Goal: Task Accomplishment & Management: Complete application form

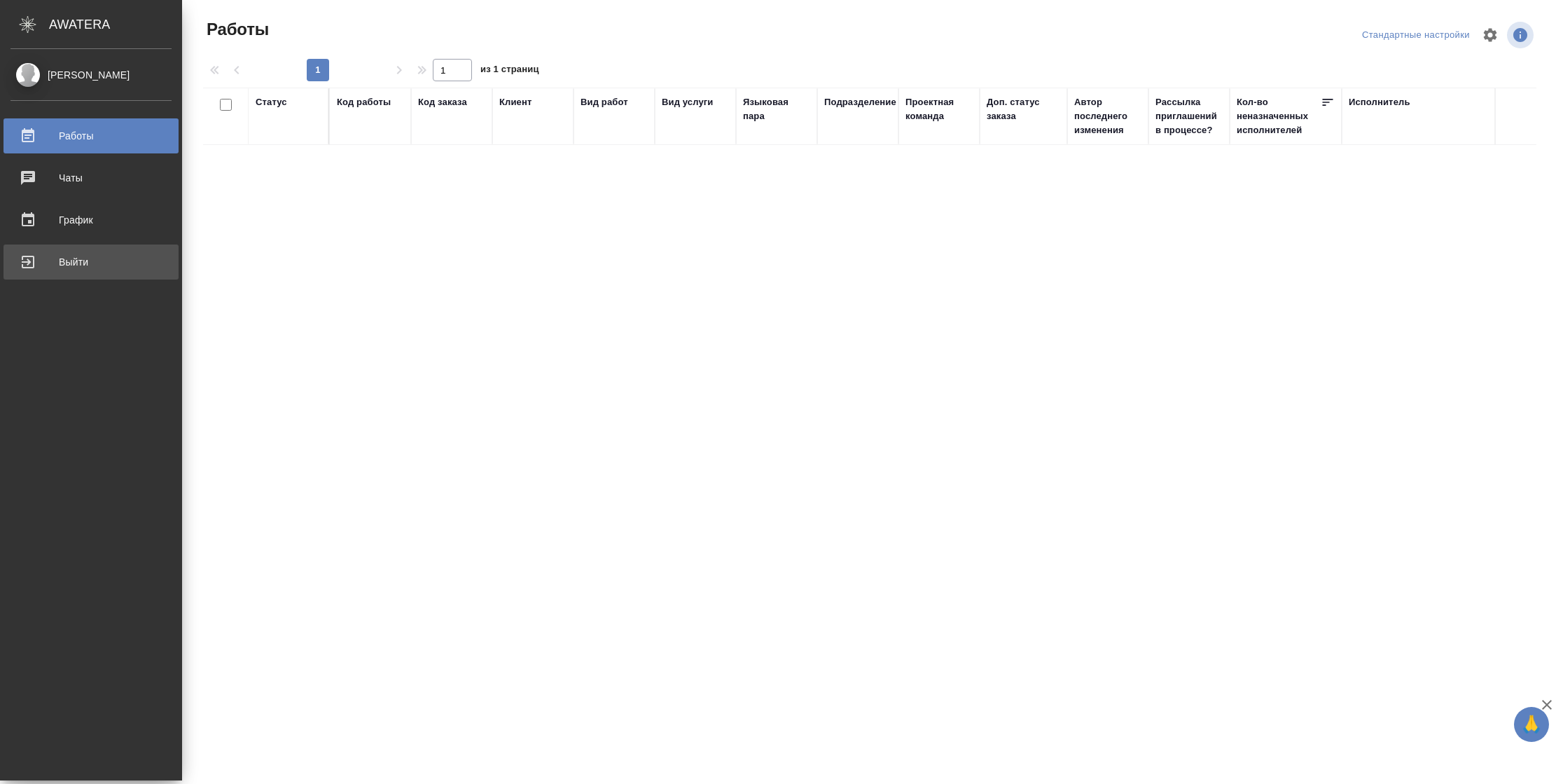
click at [14, 261] on div "Выйти" at bounding box center [91, 261] width 161 height 21
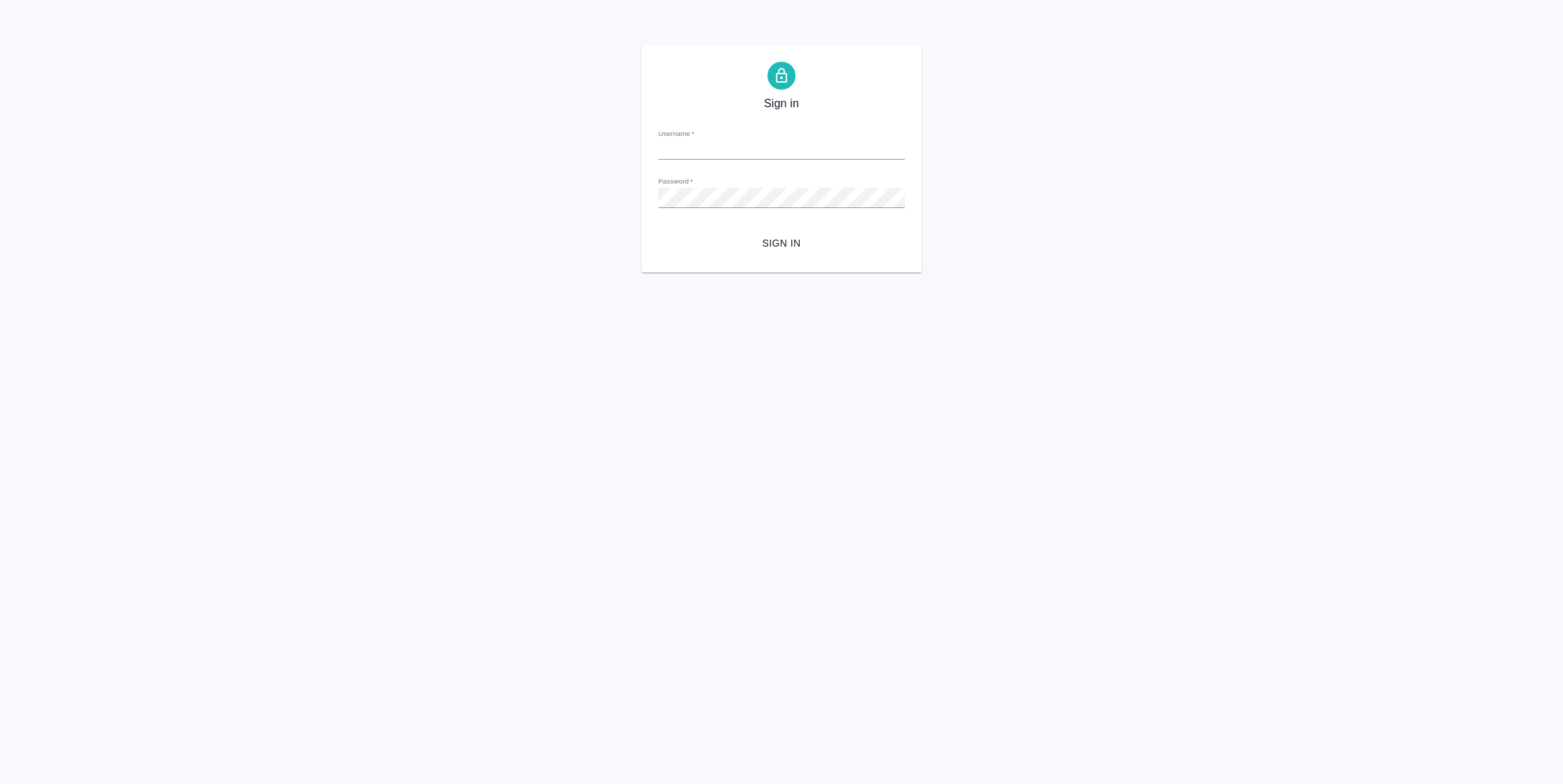
type input "[PERSON_NAME][EMAIL_ADDRESS][DOMAIN_NAME]"
click at [767, 243] on span "Sign in" at bounding box center [782, 242] width 224 height 17
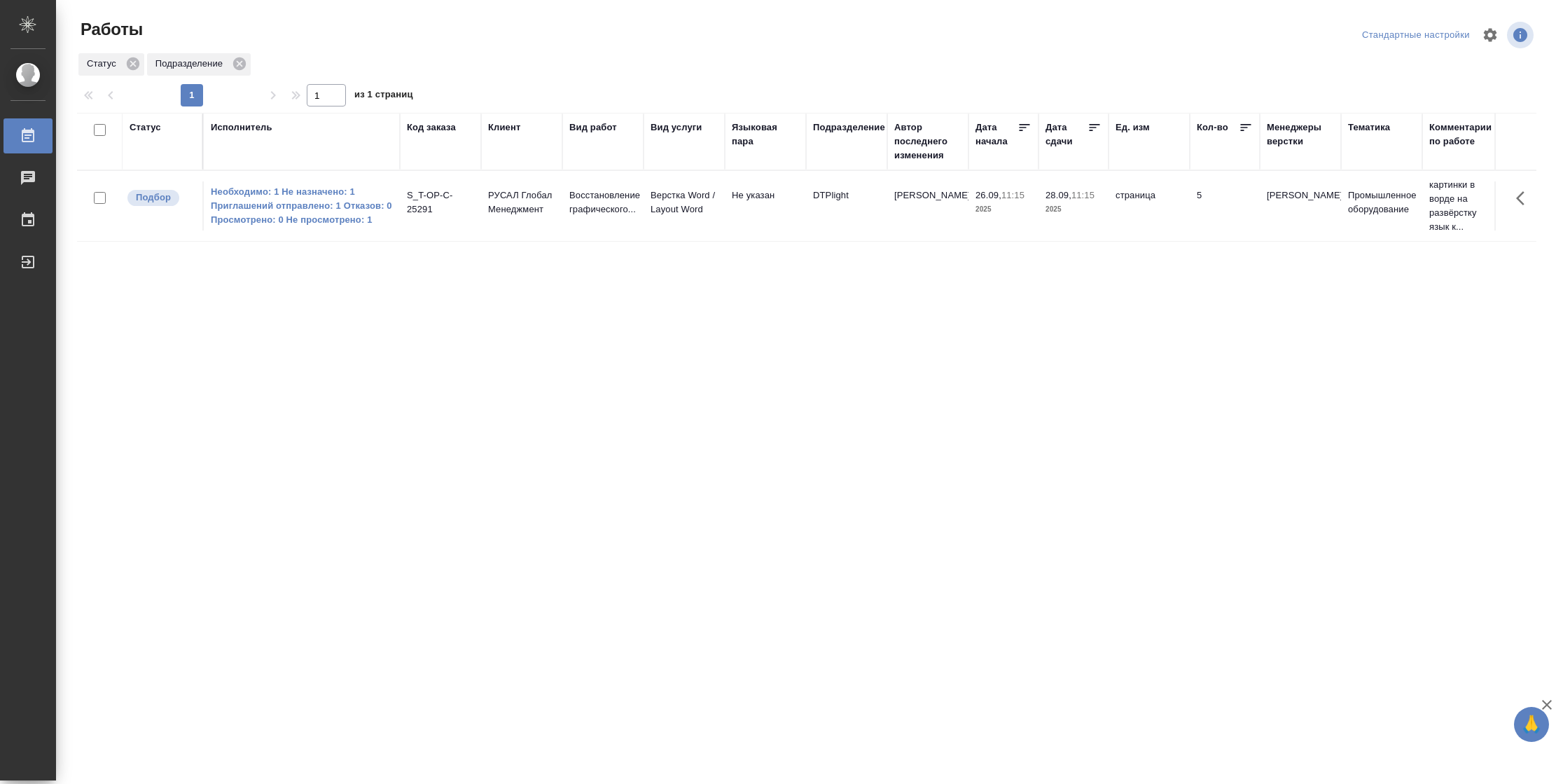
click at [133, 126] on div "Статус" at bounding box center [145, 128] width 32 height 14
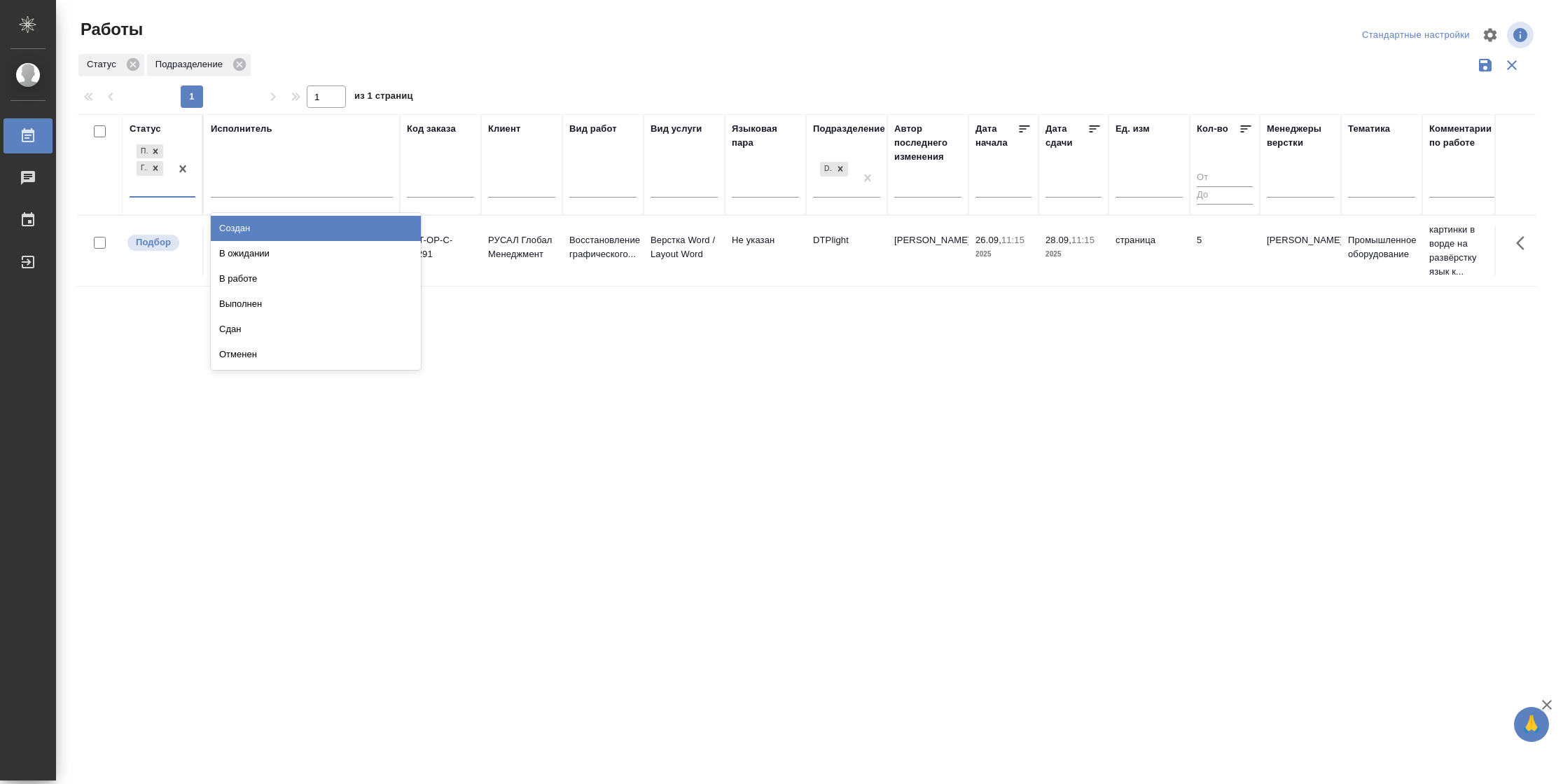
click at [168, 190] on div "Подбор Готов к работе" at bounding box center [150, 169] width 41 height 55
click at [558, 341] on div "Статус Подбор Готов к работе Исполнитель Код заказа Клиент Вид работ Вид услуги…" at bounding box center [806, 366] width 1459 height 504
click at [165, 188] on div "Подбор Готов к работе" at bounding box center [150, 169] width 41 height 55
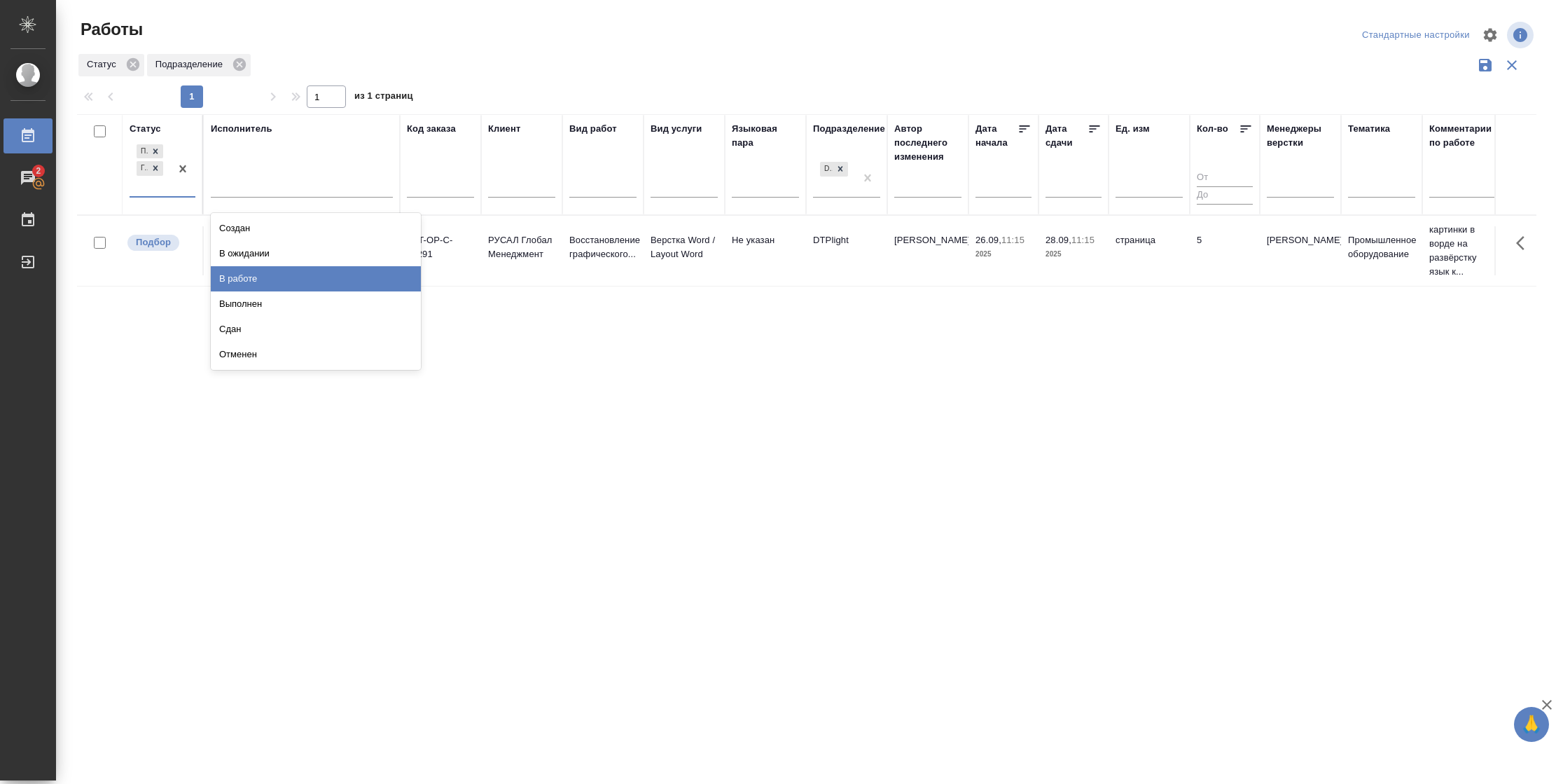
click at [251, 273] on div "В работе" at bounding box center [315, 278] width 210 height 25
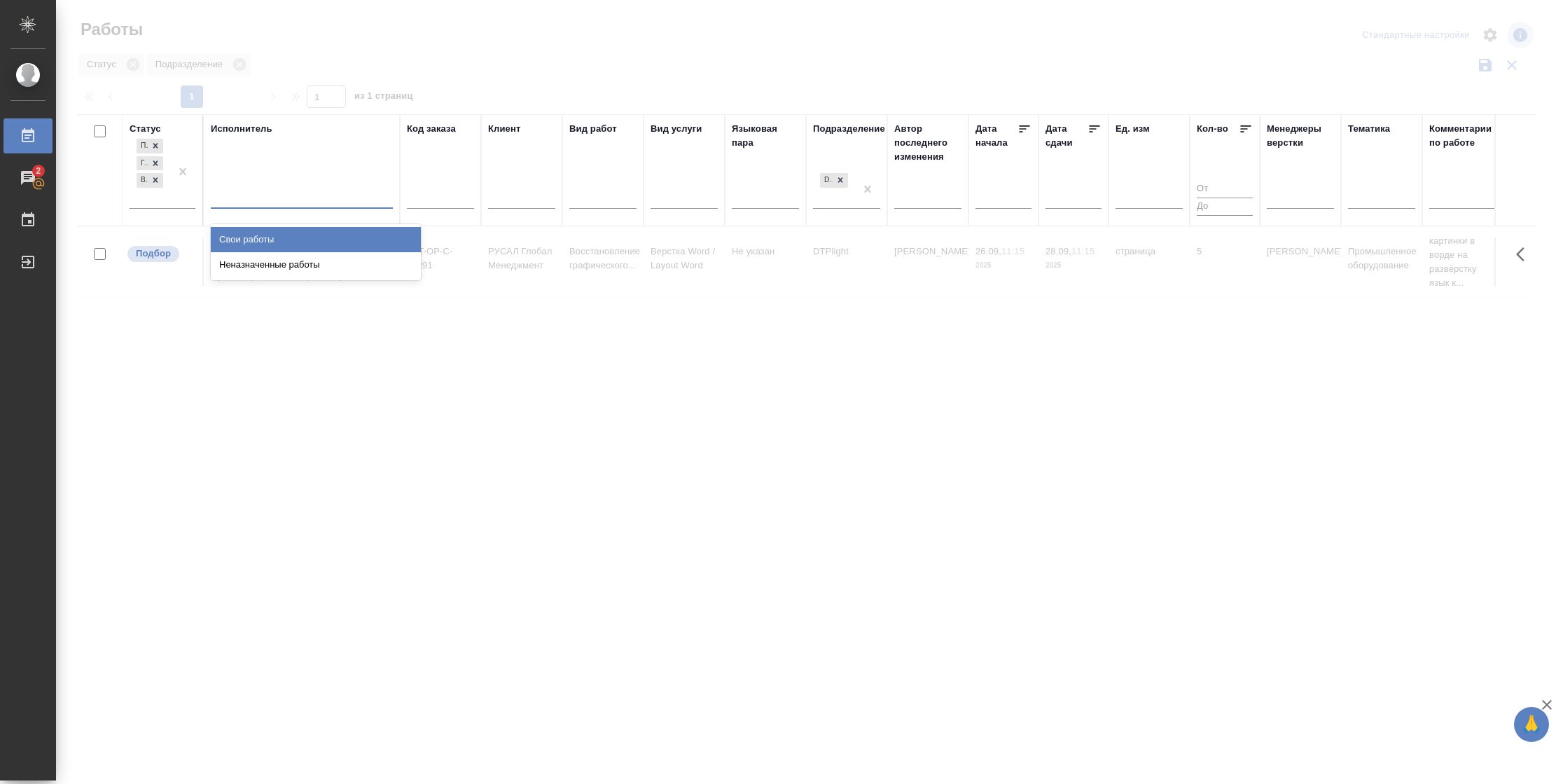
click at [281, 196] on div at bounding box center [302, 194] width 182 height 21
click at [275, 237] on div "Свои работы" at bounding box center [315, 240] width 210 height 25
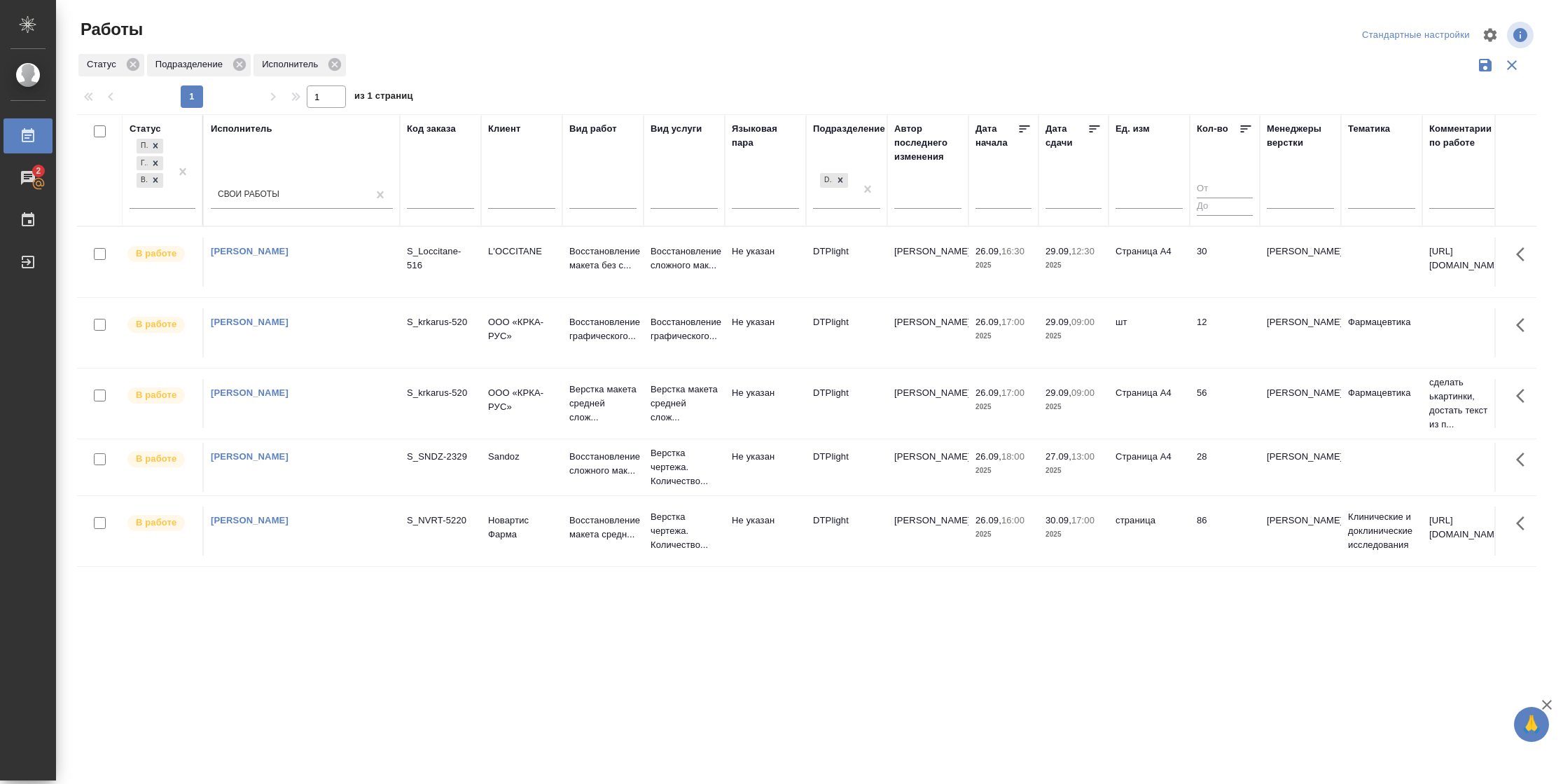
click at [1096, 131] on icon at bounding box center [1095, 129] width 14 height 14
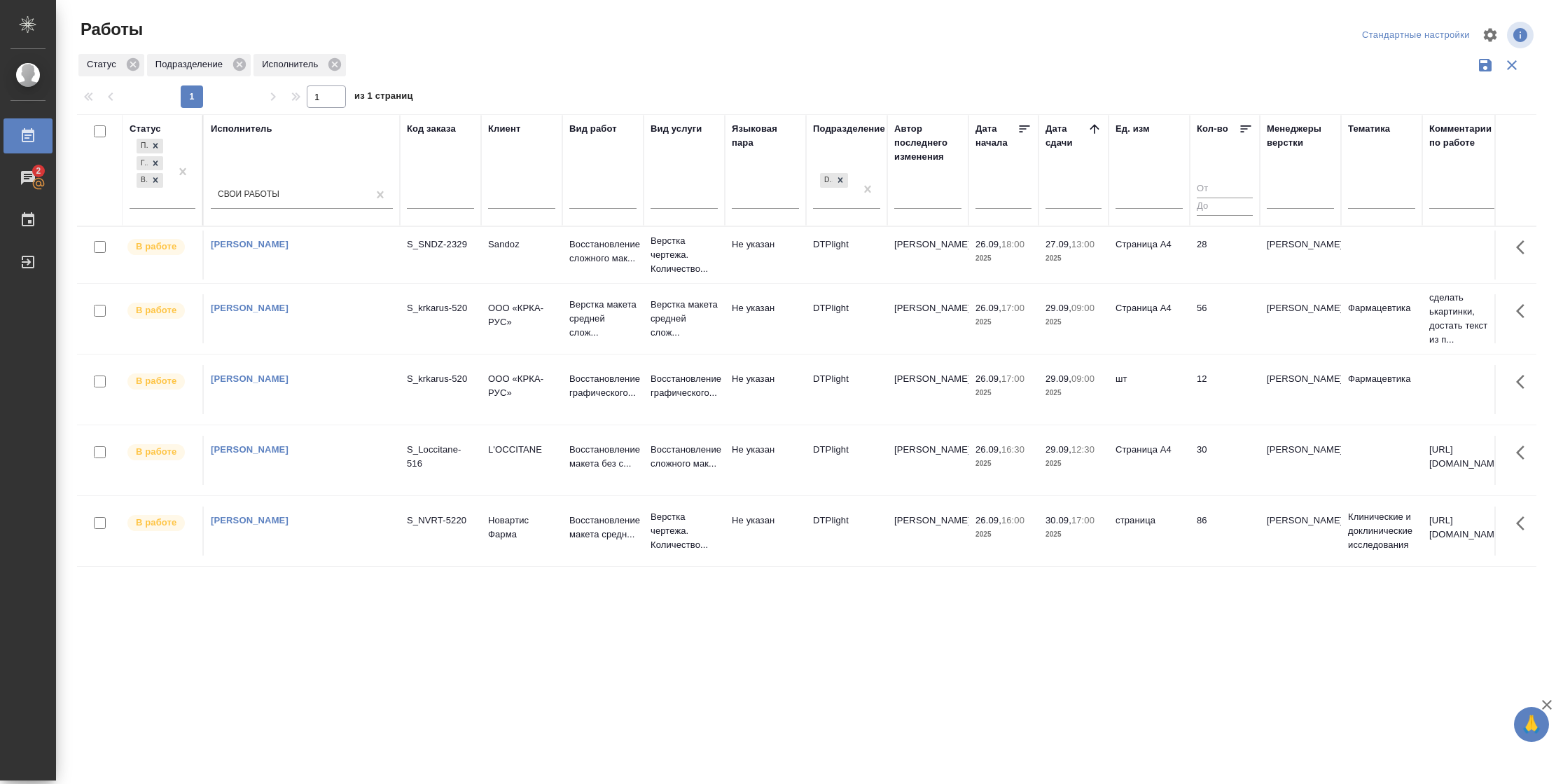
click at [1212, 269] on td "28" at bounding box center [1225, 255] width 70 height 49
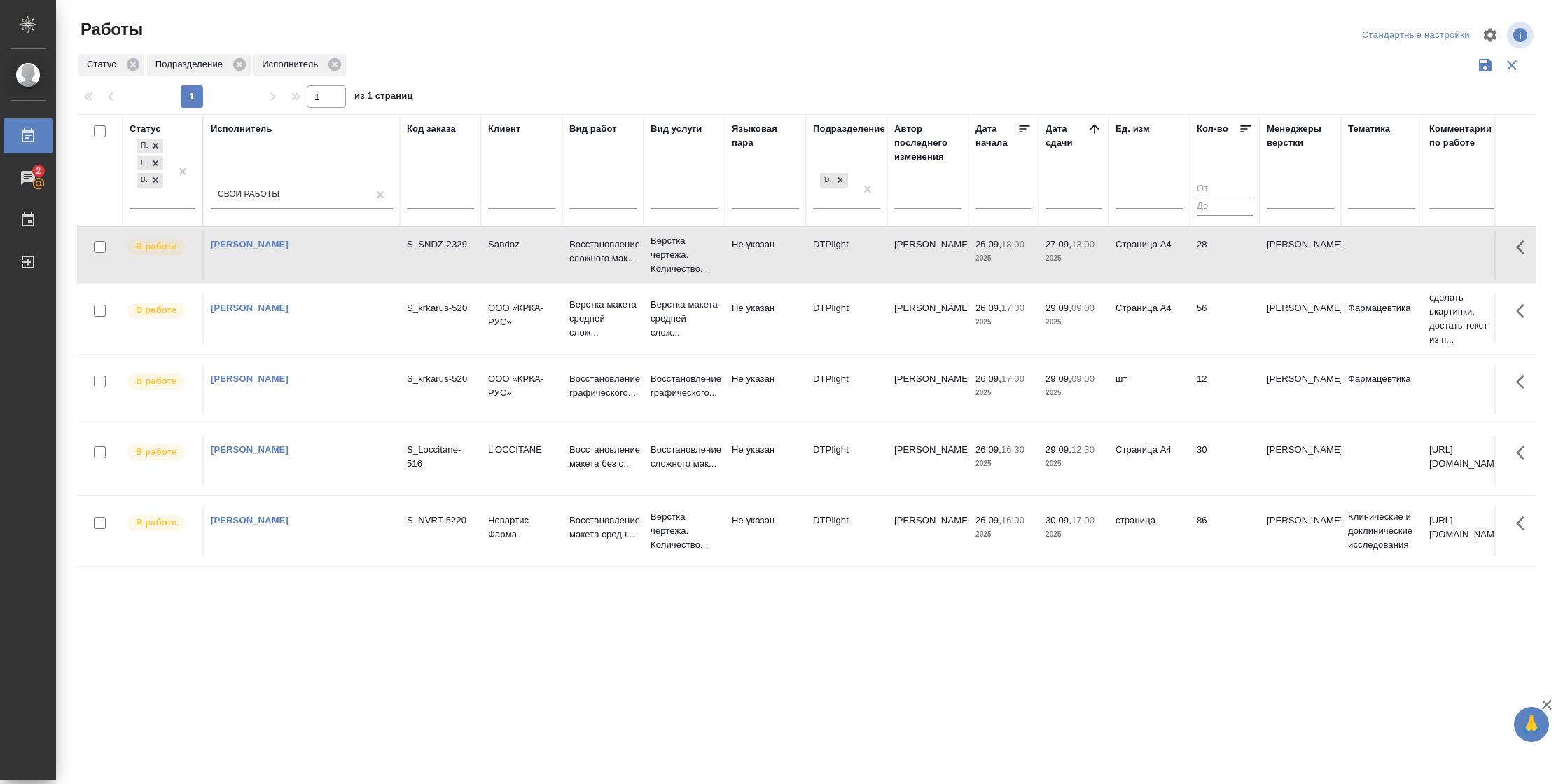
click at [1212, 269] on td "28" at bounding box center [1225, 255] width 70 height 49
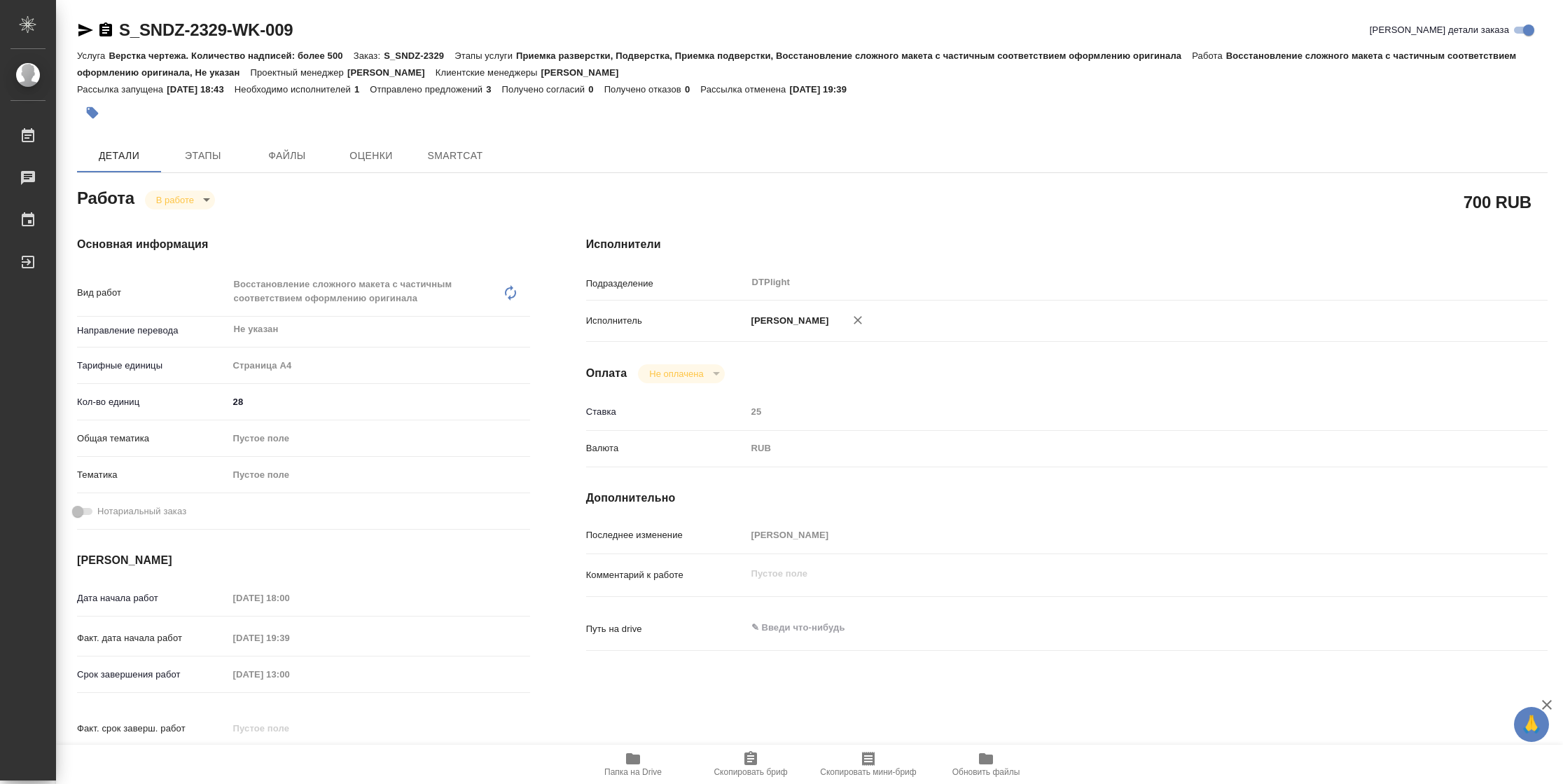
type textarea "x"
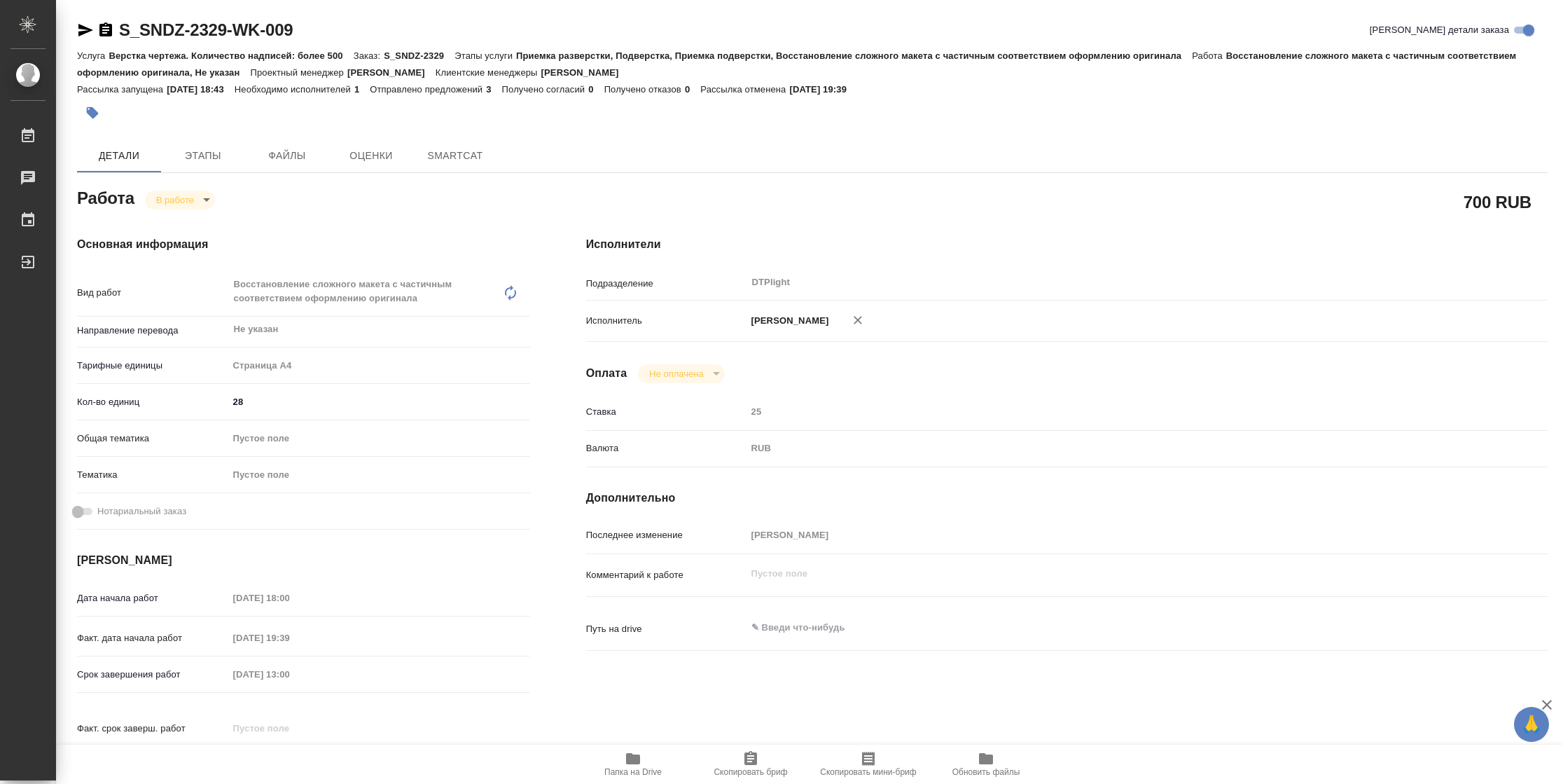
type textarea "x"
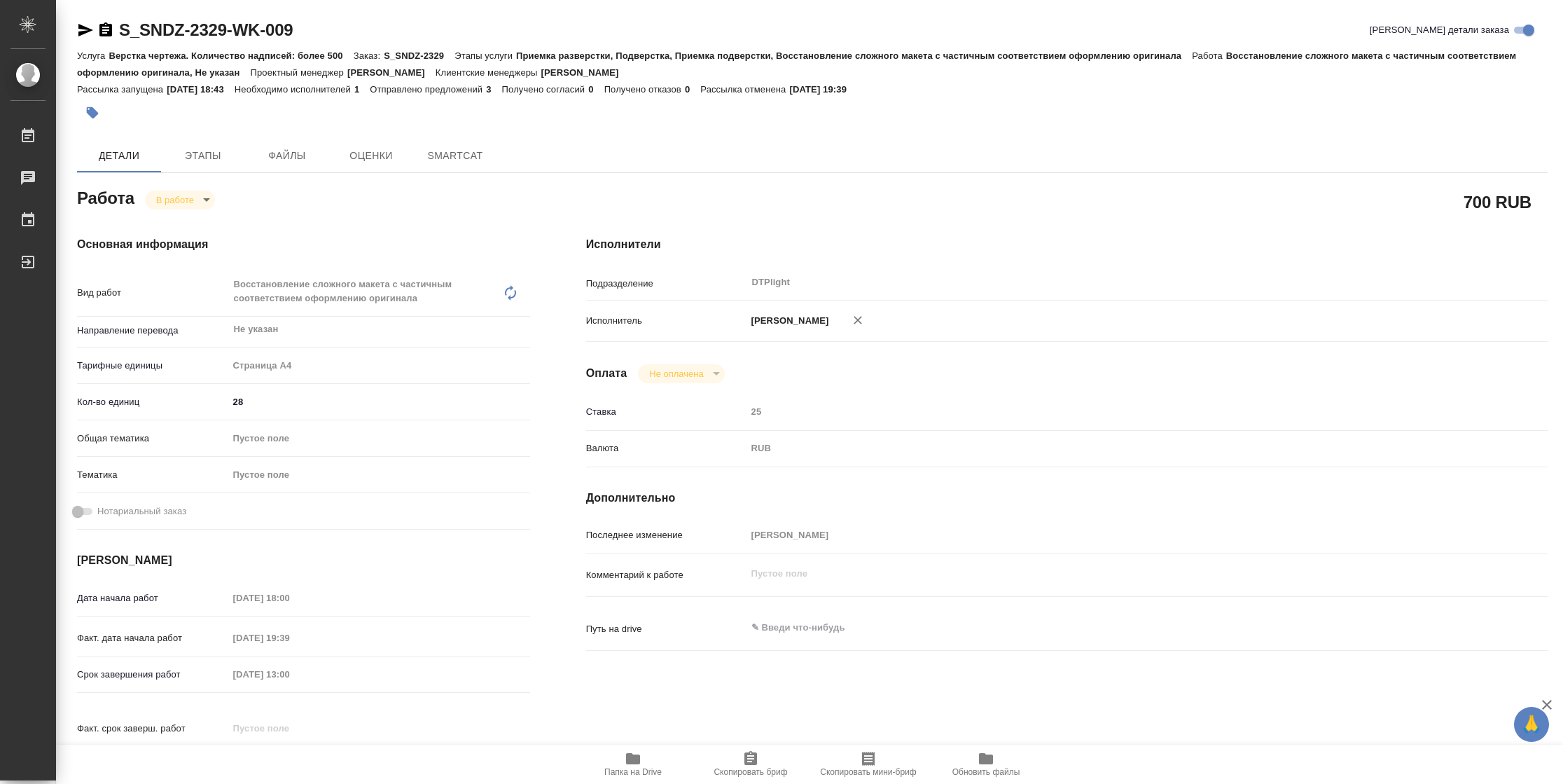
type textarea "x"
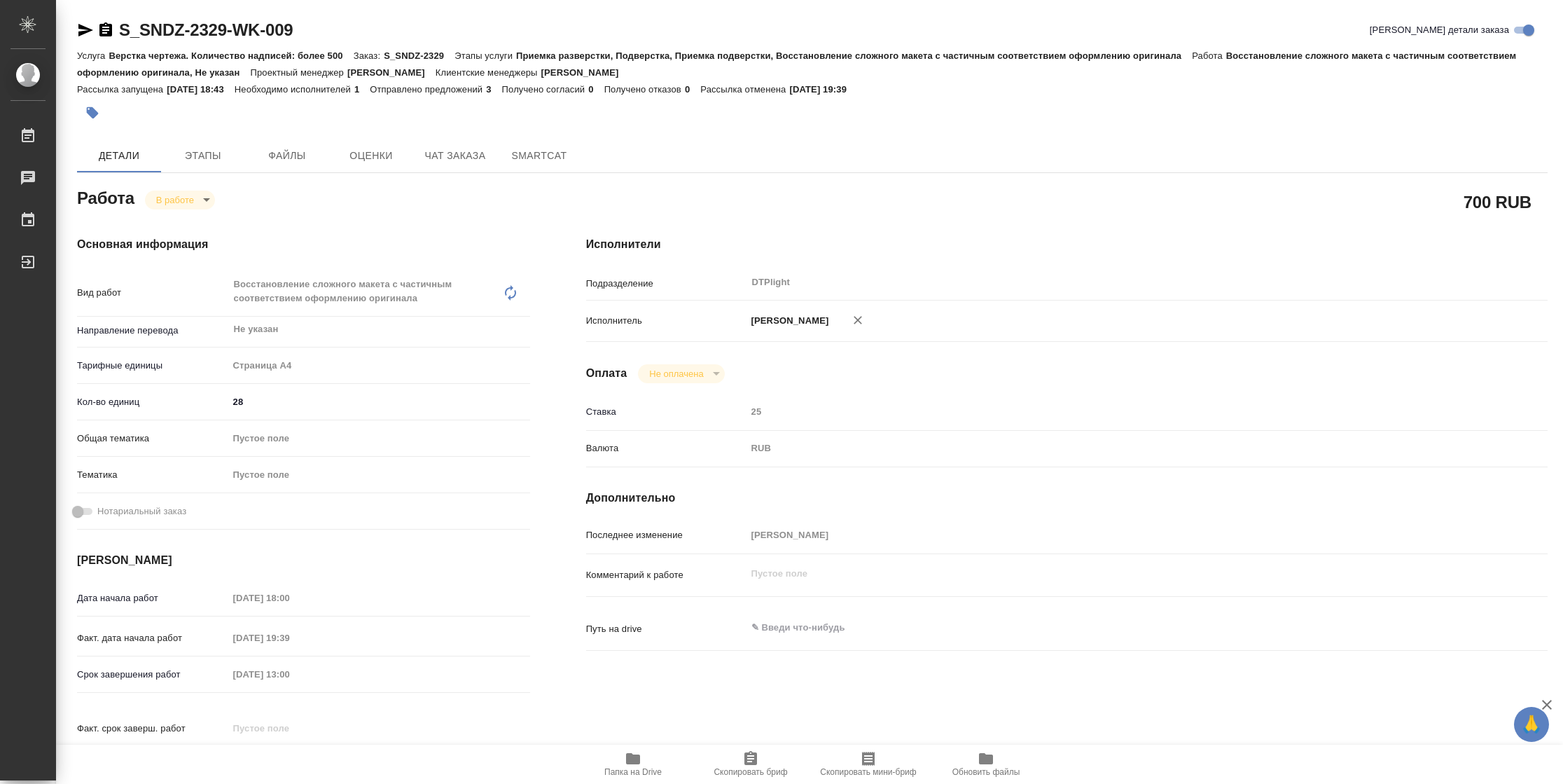
click at [635, 770] on span "Папка на Drive" at bounding box center [634, 771] width 58 height 10
type textarea "x"
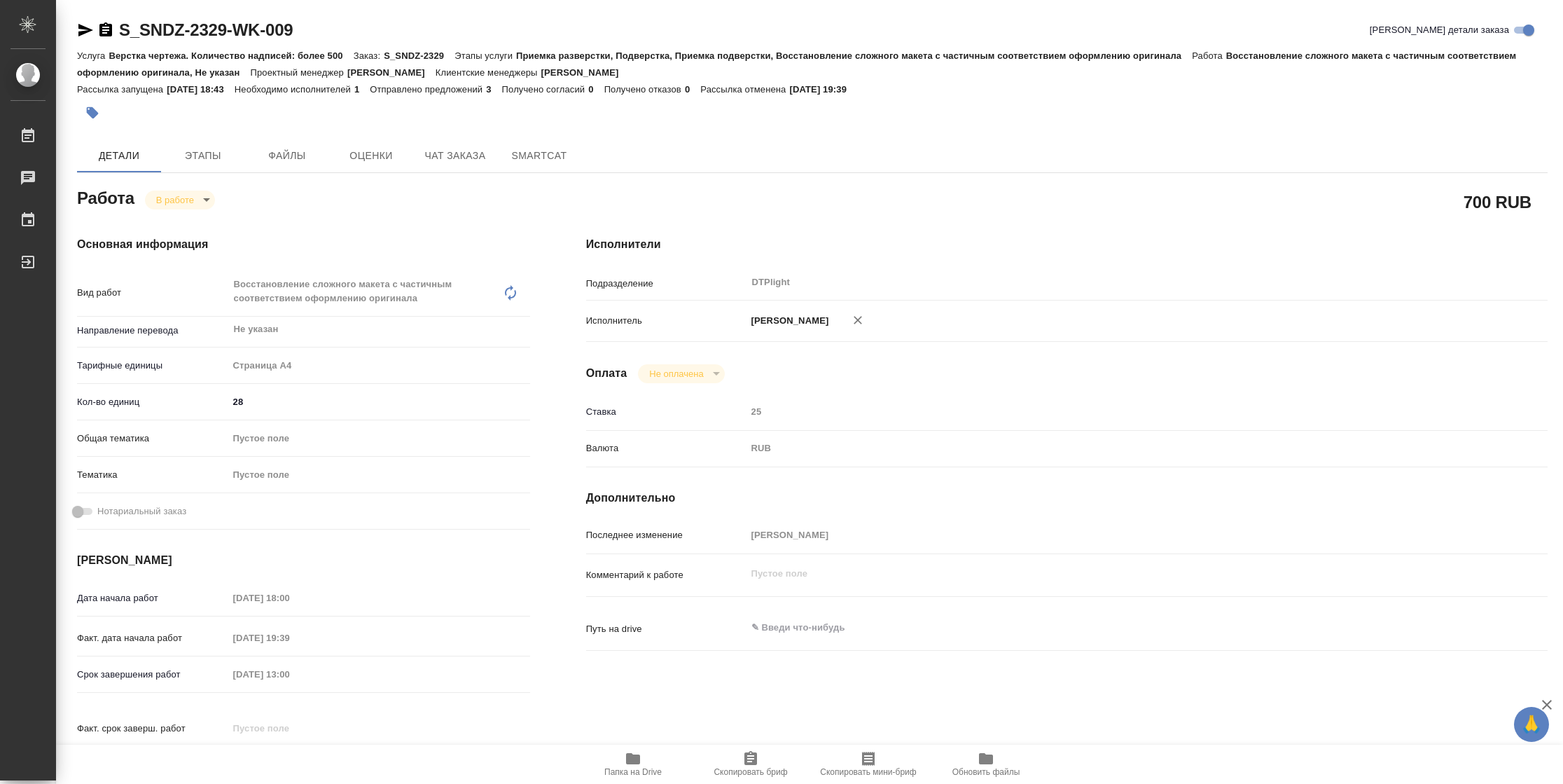
type textarea "x"
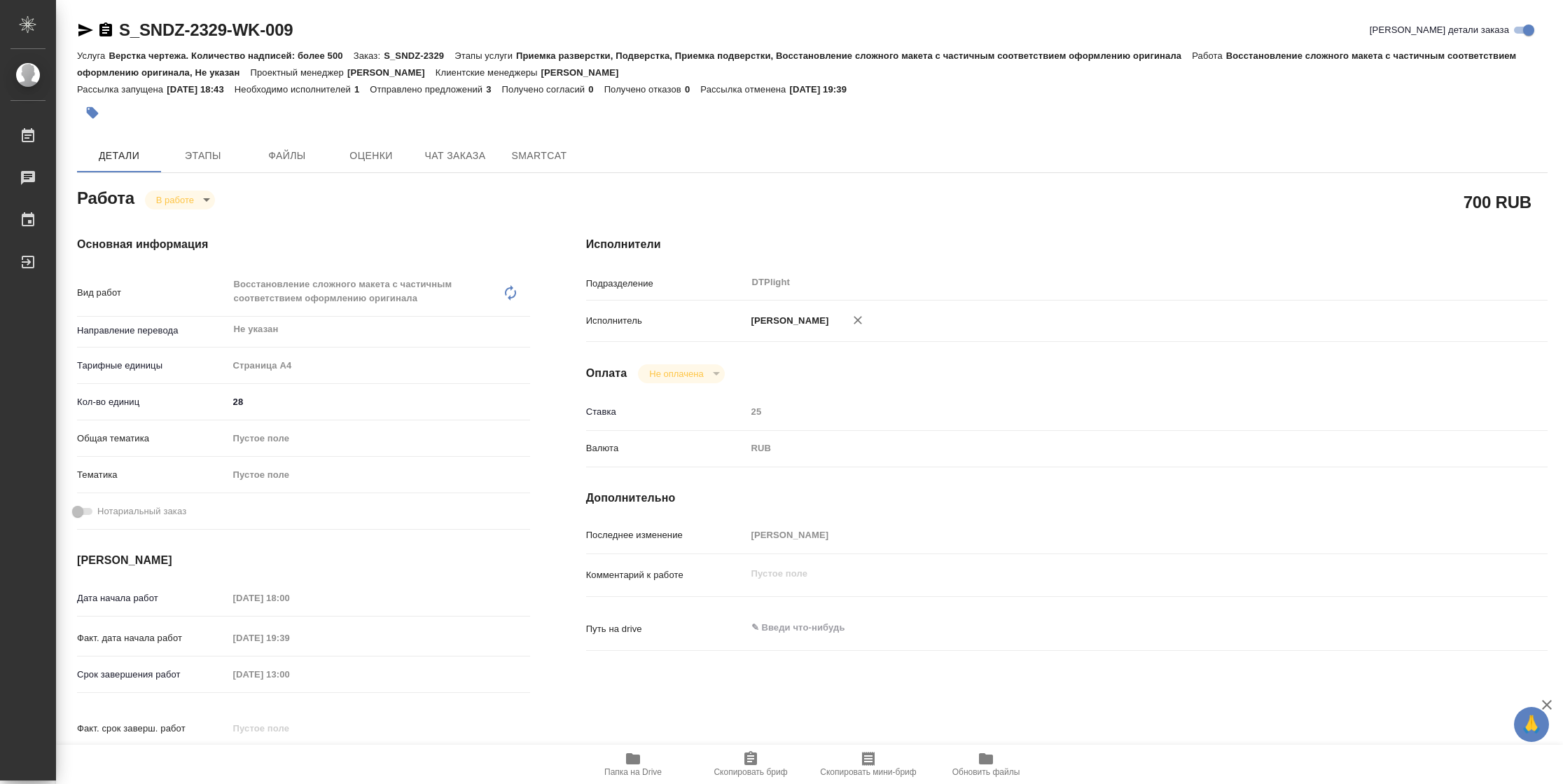
type textarea "x"
